Goal: Find specific page/section: Find specific page/section

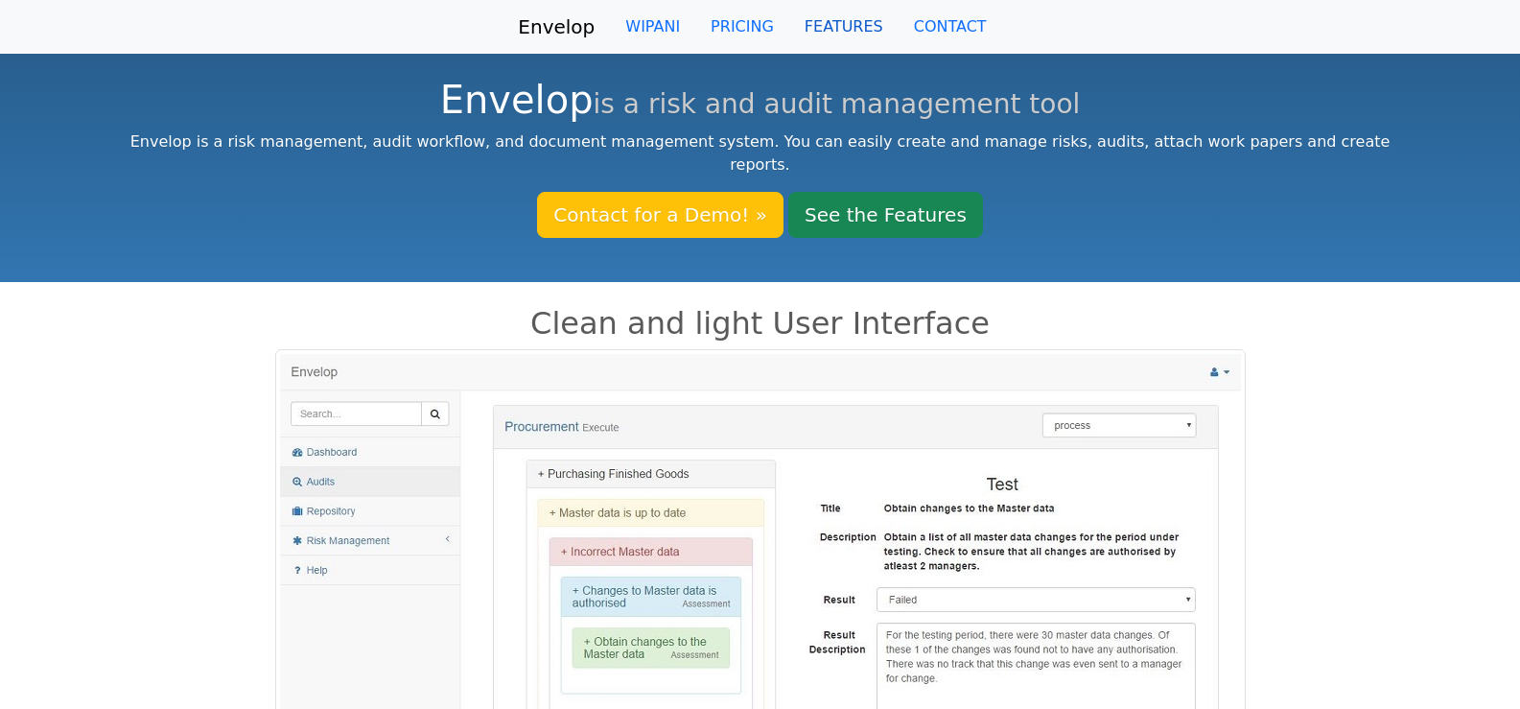
click at [821, 42] on link "FEATURES" at bounding box center [843, 27] width 109 height 38
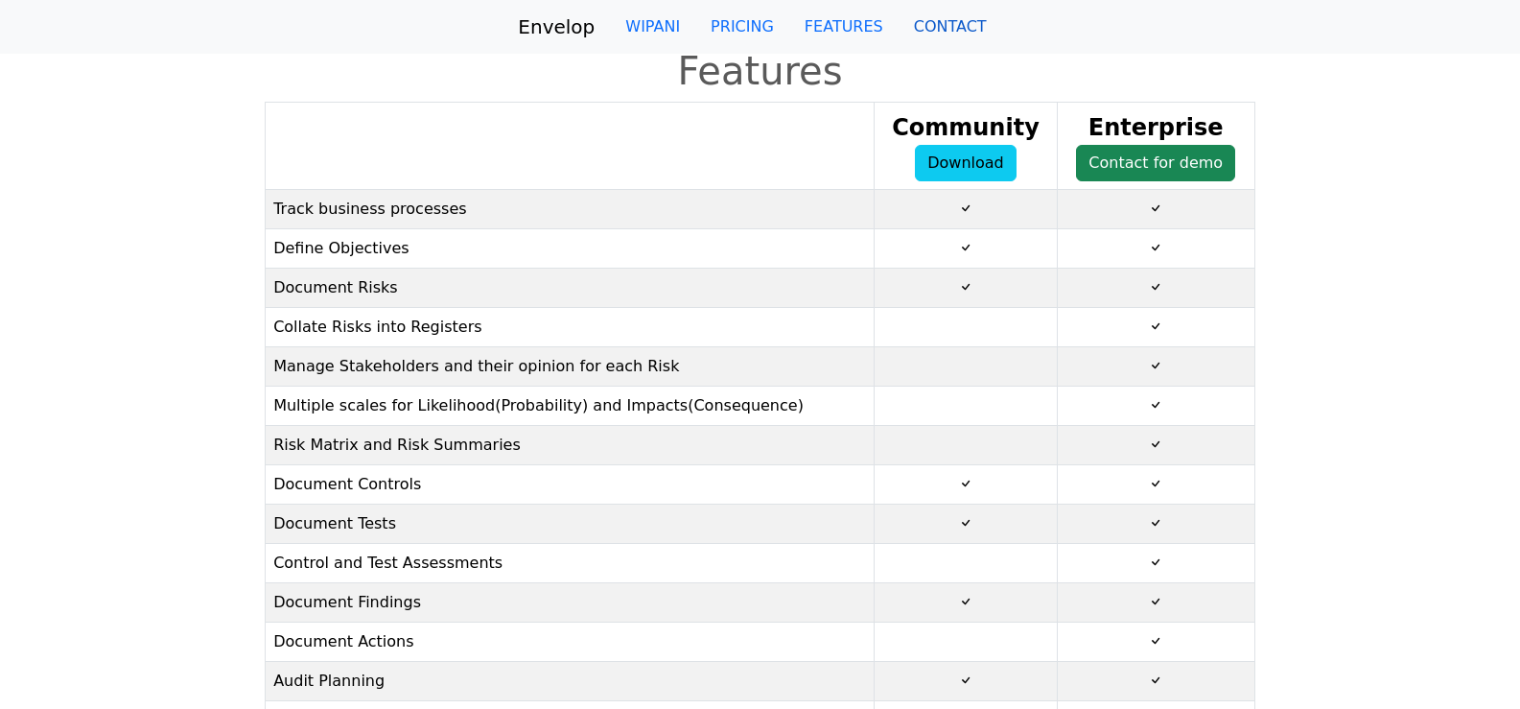
click at [909, 35] on link "CONTACT" at bounding box center [951, 27] width 104 height 38
